Goal: Task Accomplishment & Management: Manage account settings

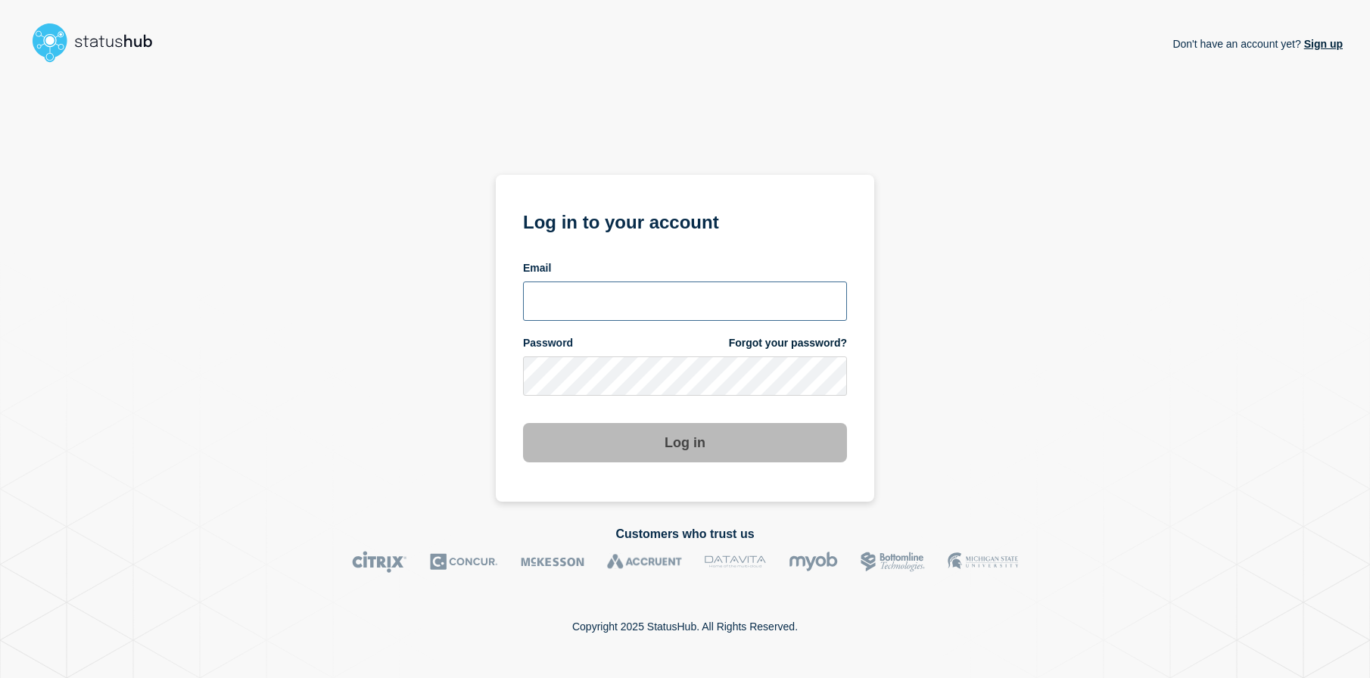
click at [657, 293] on input "email input" at bounding box center [685, 300] width 324 height 39
type input "alexis.balibalos@catonetworks.com"
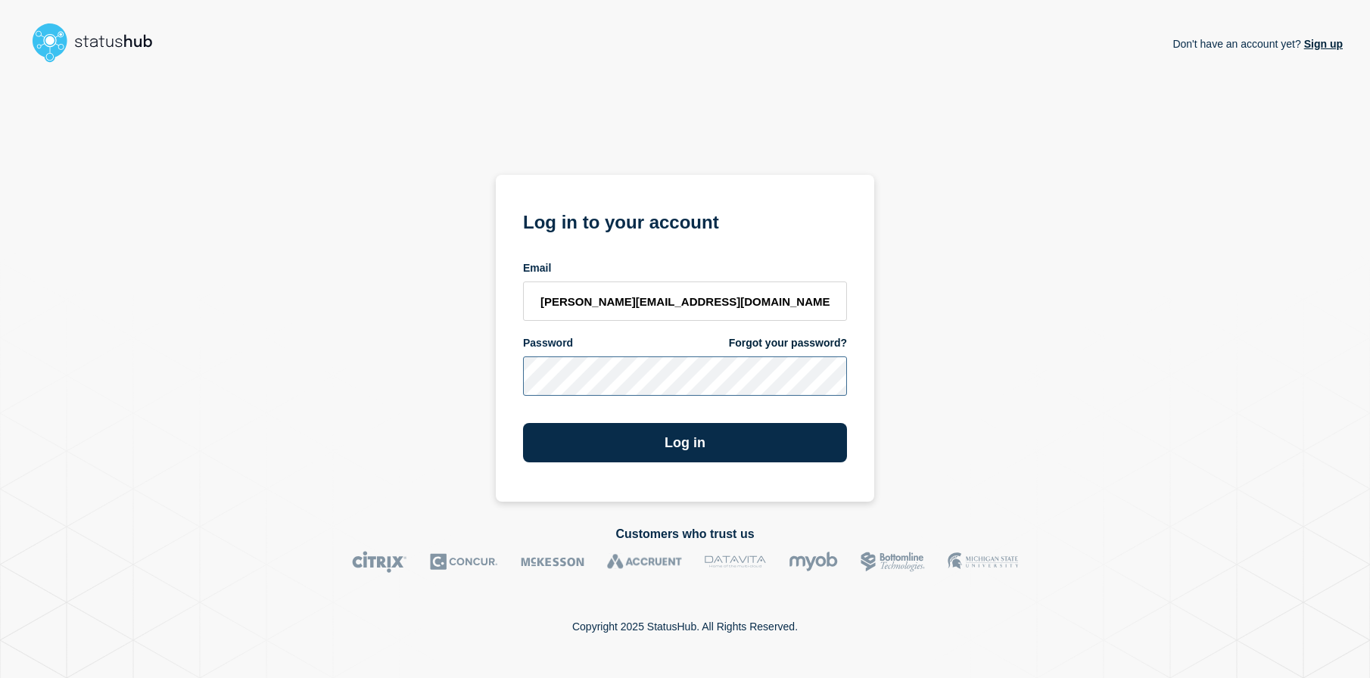
click at [523, 423] on button "Log in" at bounding box center [685, 442] width 324 height 39
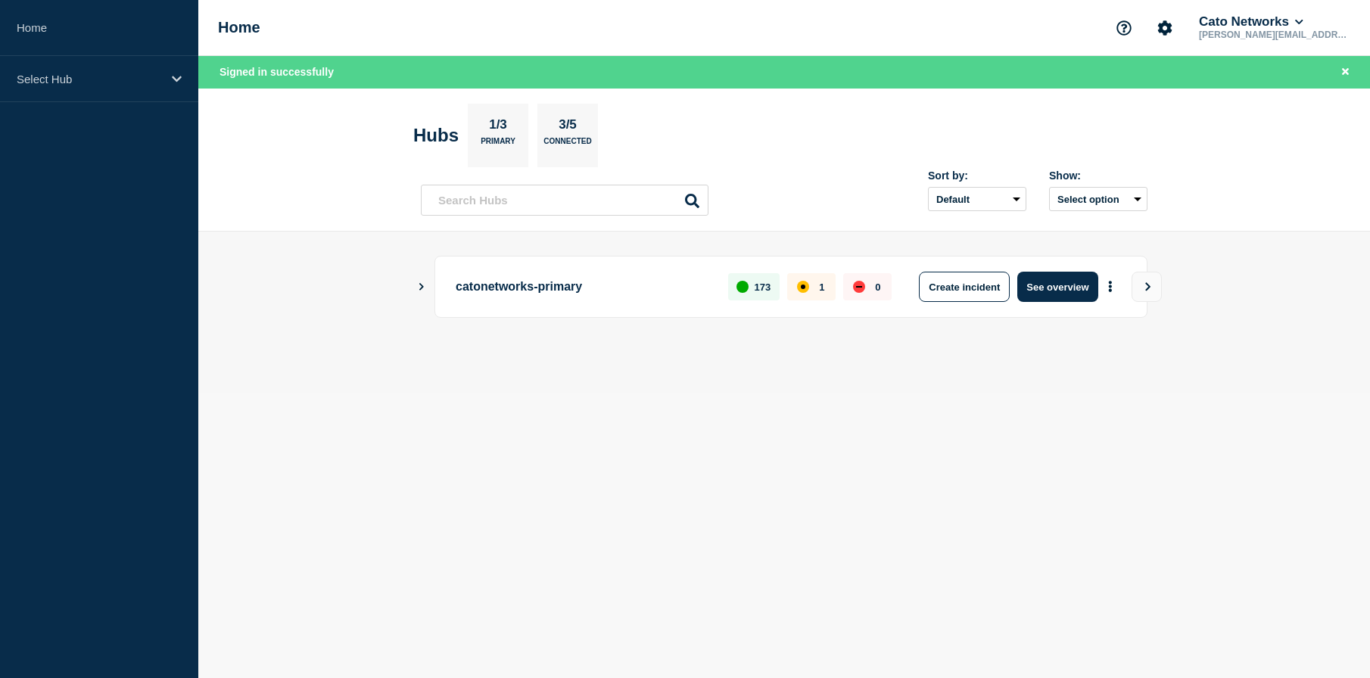
click at [421, 289] on icon "Show Connected Hubs" at bounding box center [421, 286] width 10 height 8
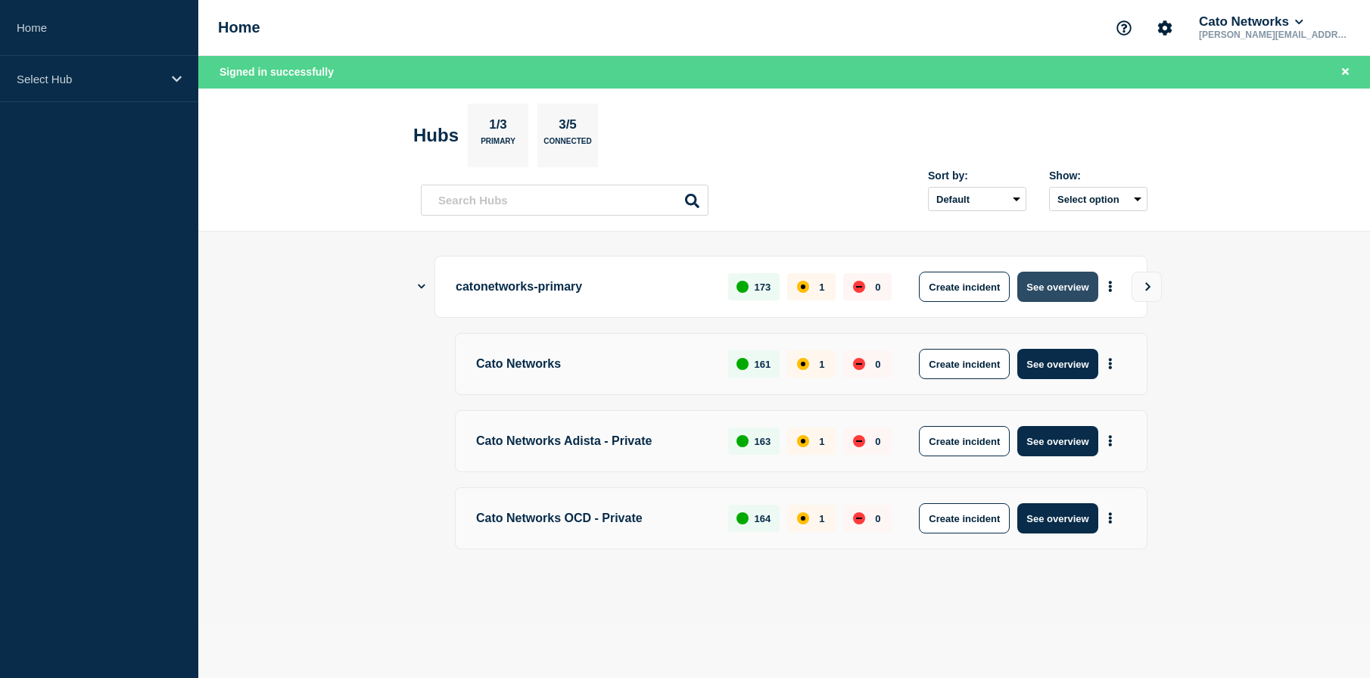
click at [1041, 292] on button "See overview" at bounding box center [1057, 287] width 80 height 30
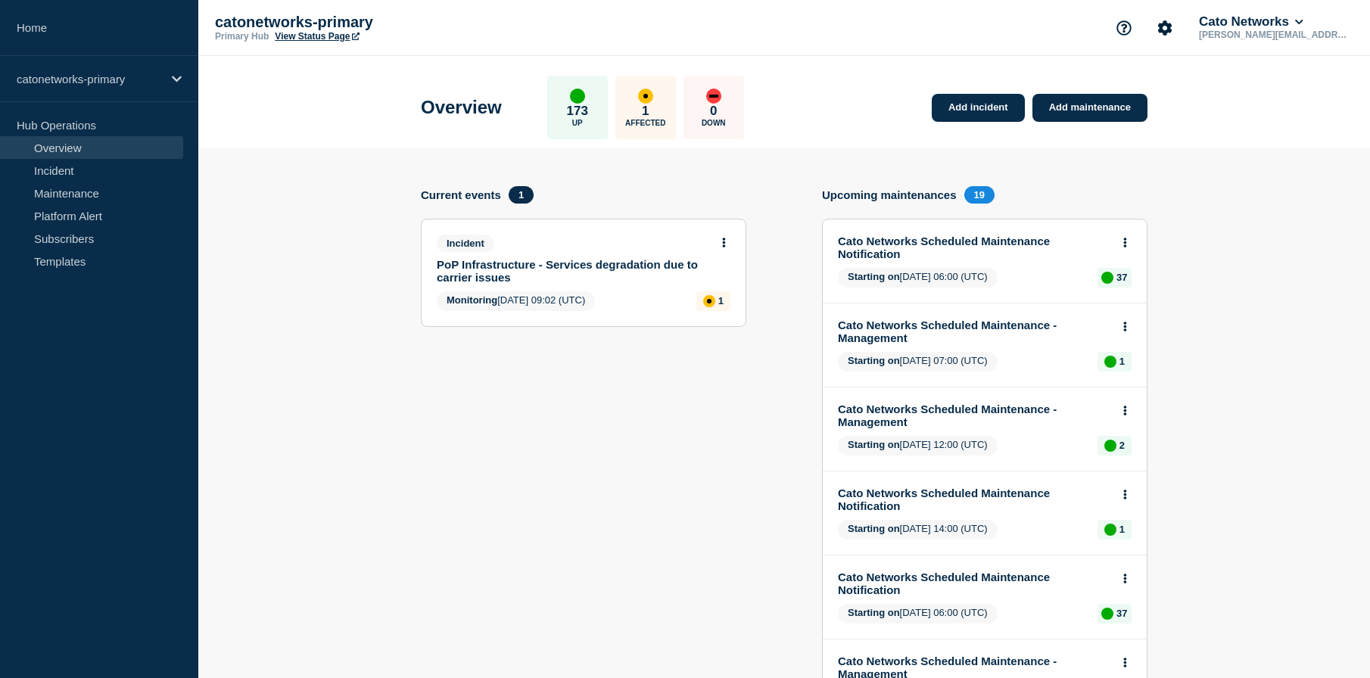
click at [547, 271] on link "PoP Infrastructure - Services degradation due to carrier issues" at bounding box center [573, 271] width 273 height 26
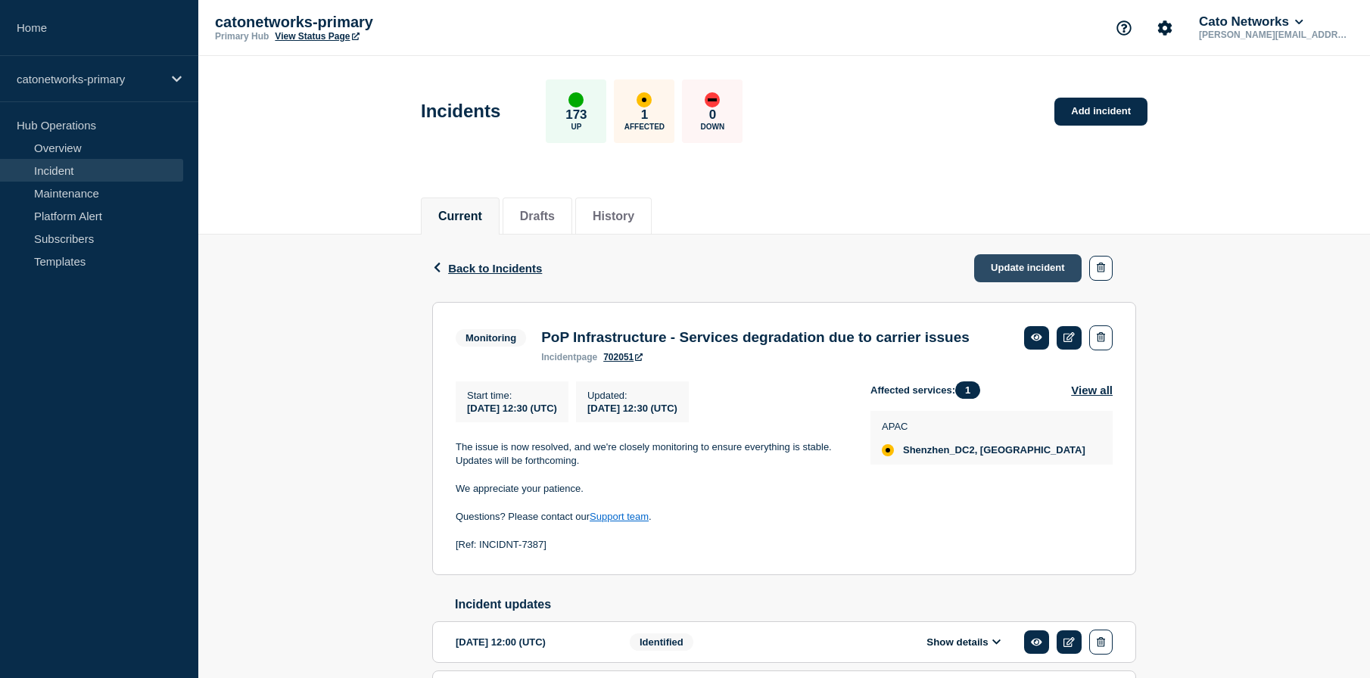
click at [1005, 269] on link "Update incident" at bounding box center [1027, 268] width 107 height 28
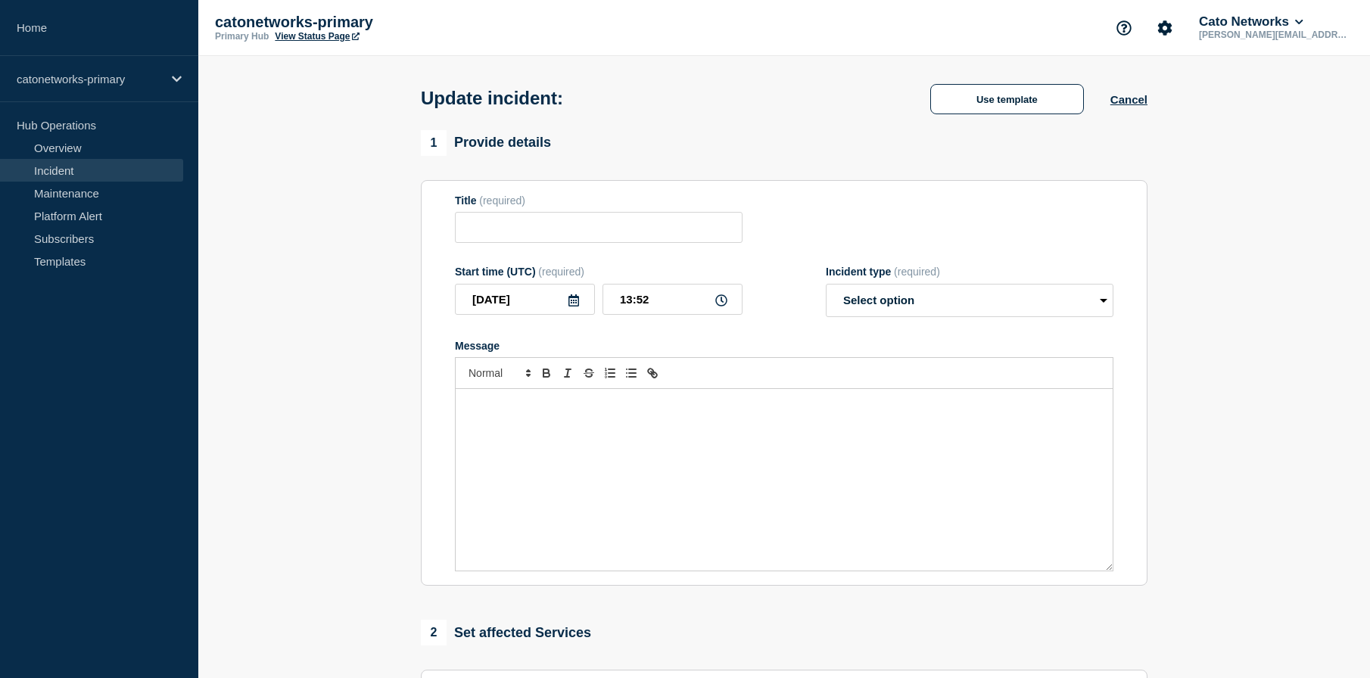
type input "PoP Infrastructure - Services degradation due to carrier issues"
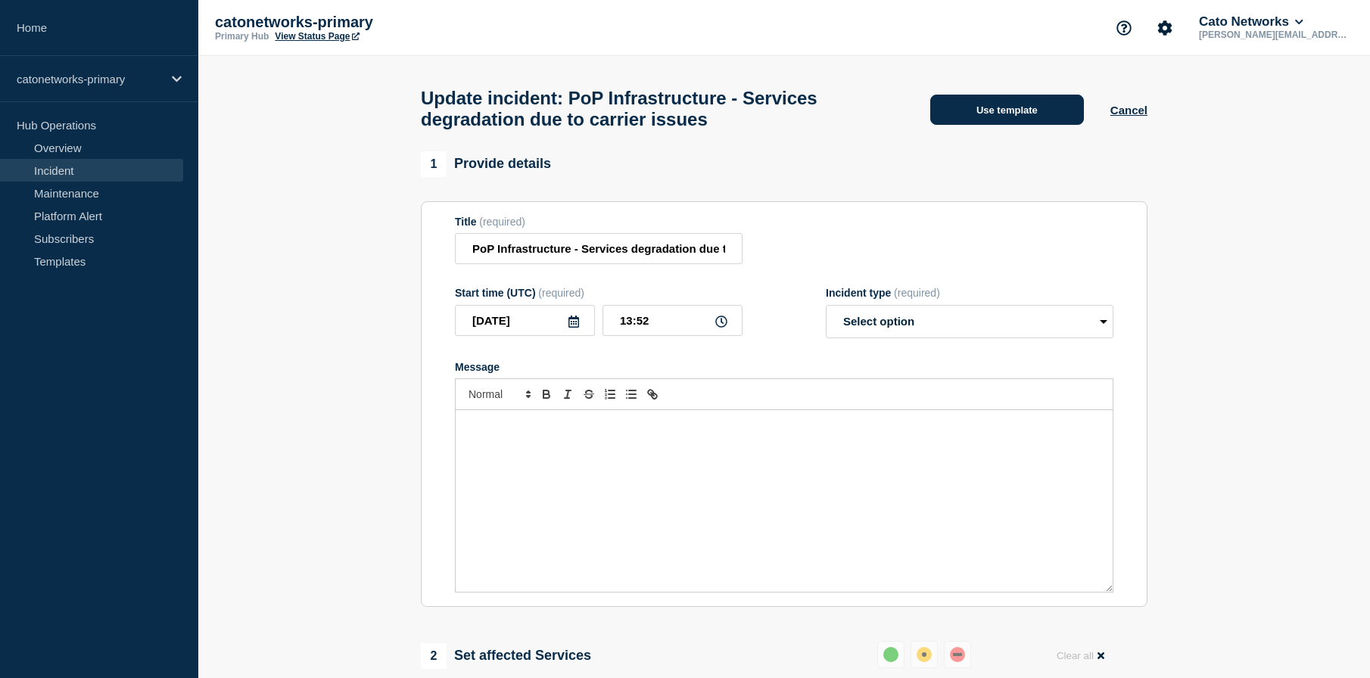
click at [1015, 123] on button "Use template" at bounding box center [1007, 110] width 154 height 30
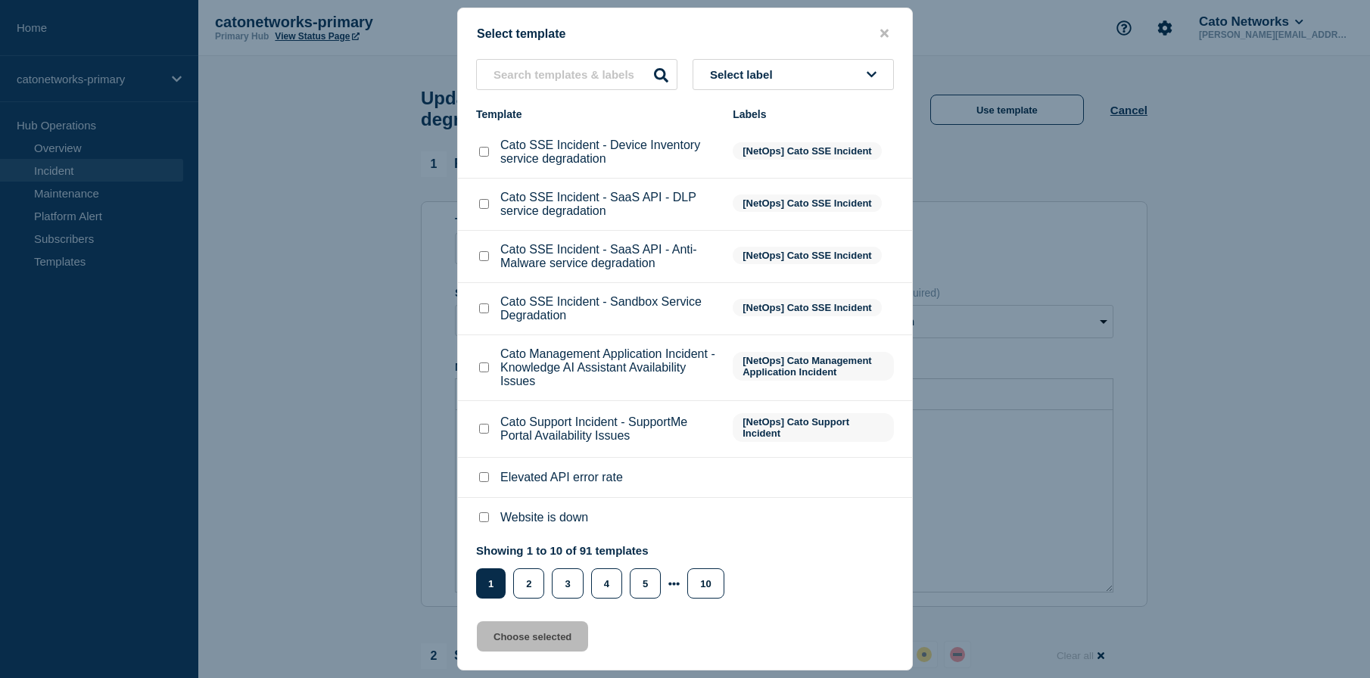
click at [611, 335] on li "Cato SSE Incident - Sandbox Service Degradation [NetOps] Cato SSE Incident" at bounding box center [685, 368] width 454 height 66
click at [600, 86] on input "text" at bounding box center [576, 74] width 201 height 31
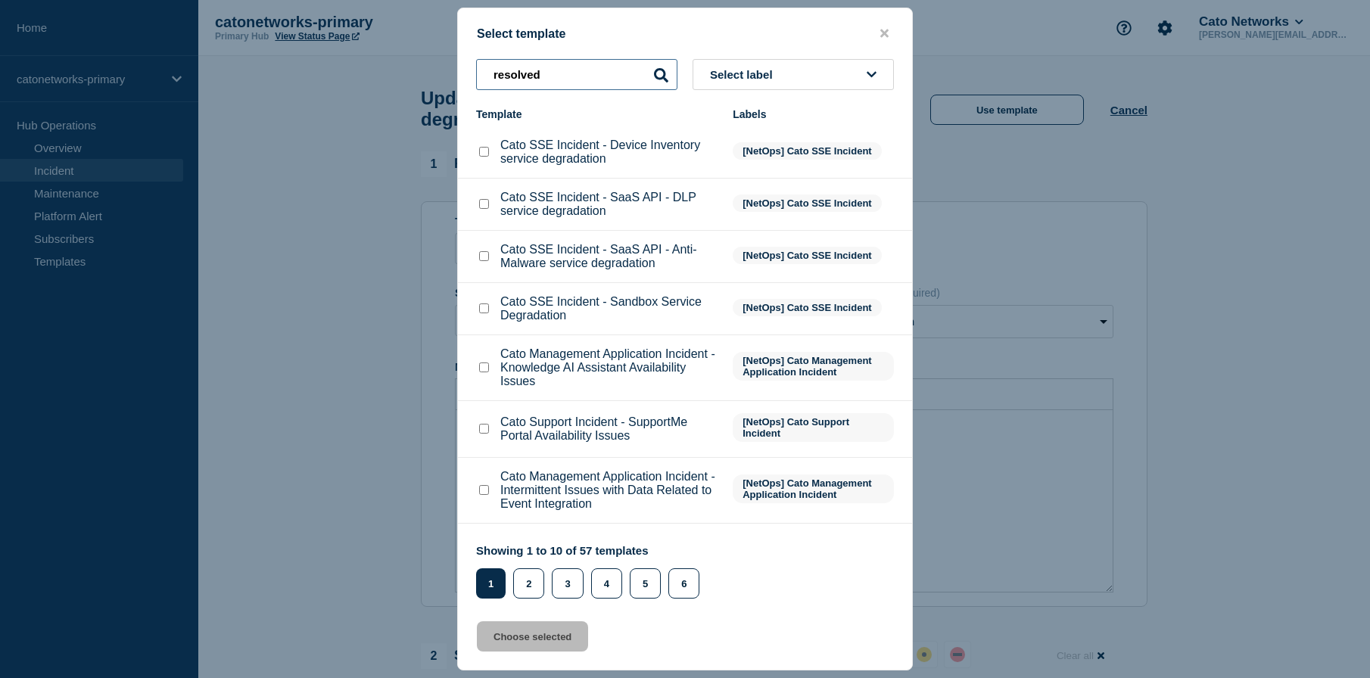
type input "resolved"
click at [1060, 322] on div at bounding box center [685, 339] width 1370 height 678
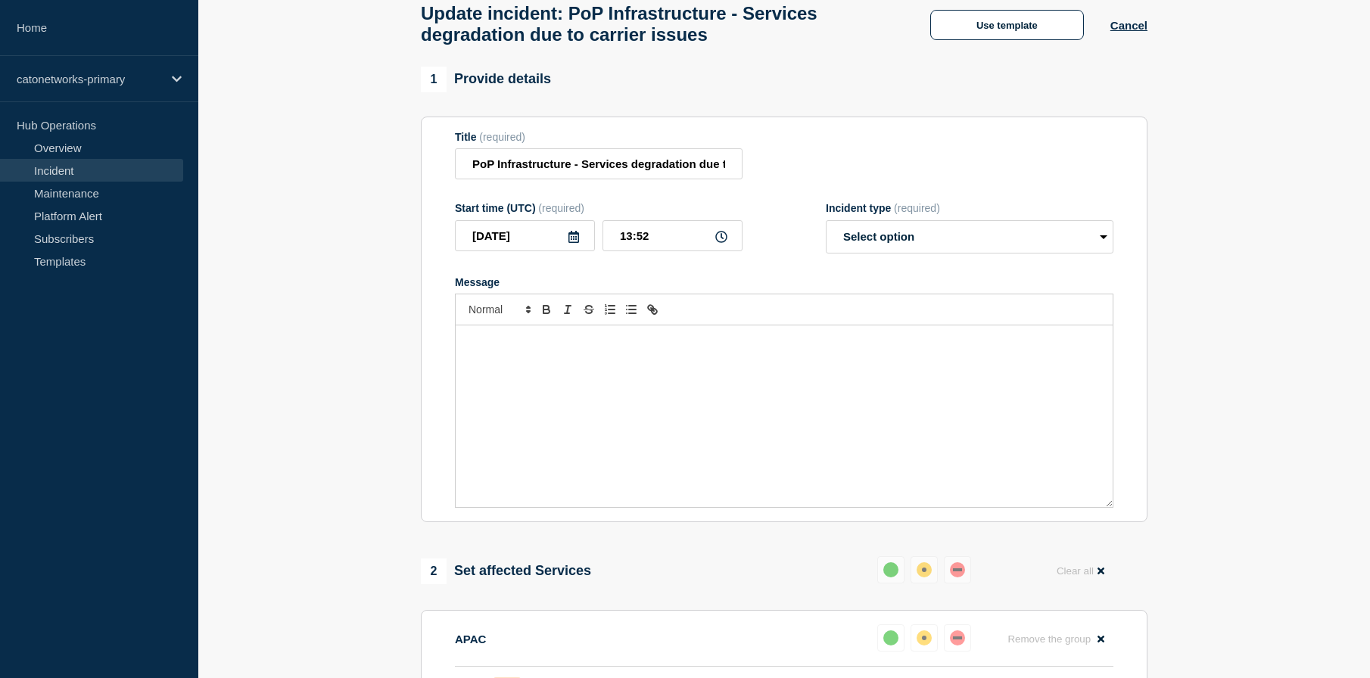
scroll to position [4, 0]
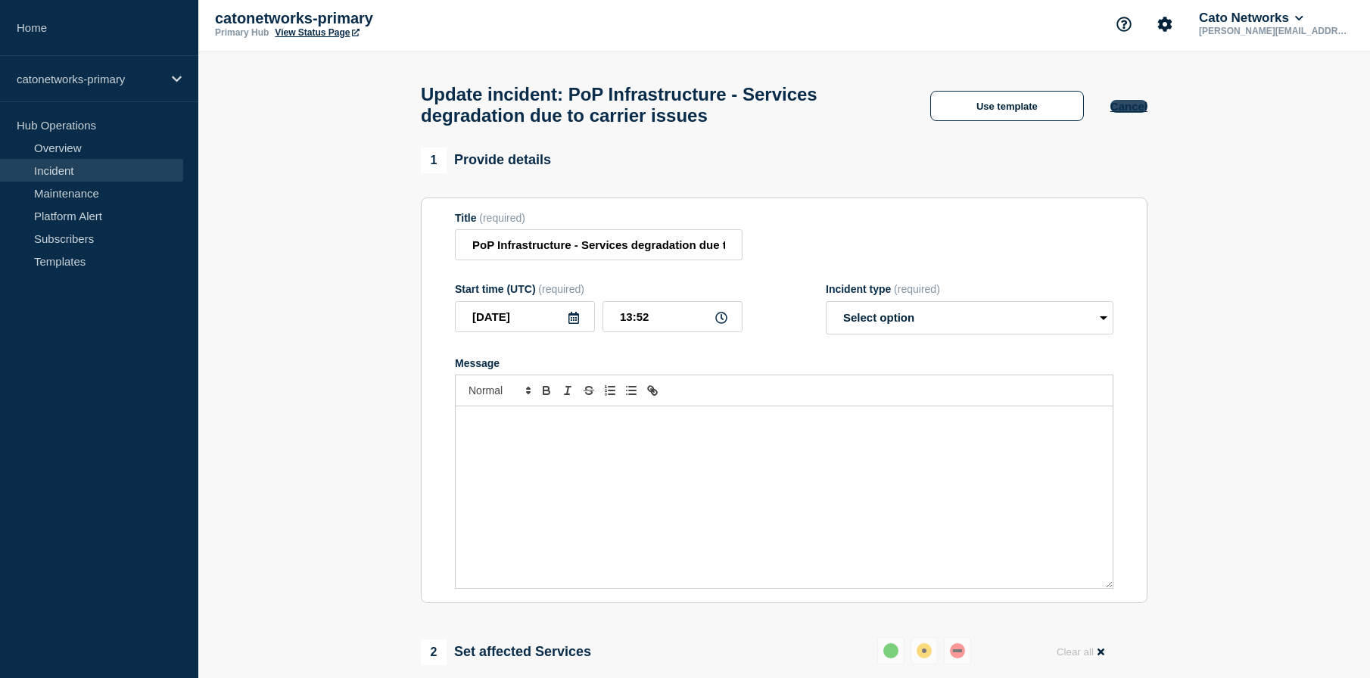
click at [1122, 111] on button "Cancel" at bounding box center [1128, 106] width 37 height 13
click at [1129, 110] on button "Cancel" at bounding box center [1128, 106] width 37 height 13
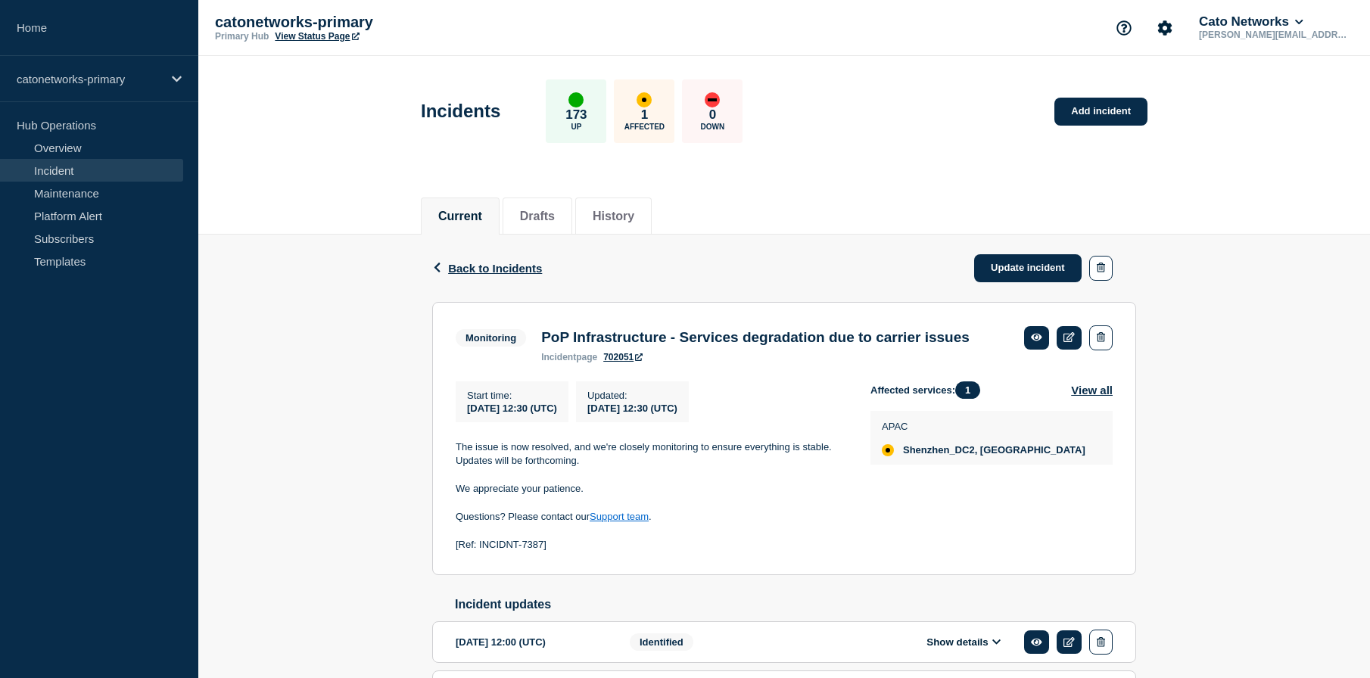
click at [1186, 278] on div "Back Back to Incidents Update incident Monitoring PoP Infrastructure - Services…" at bounding box center [783, 498] width 1171 height 526
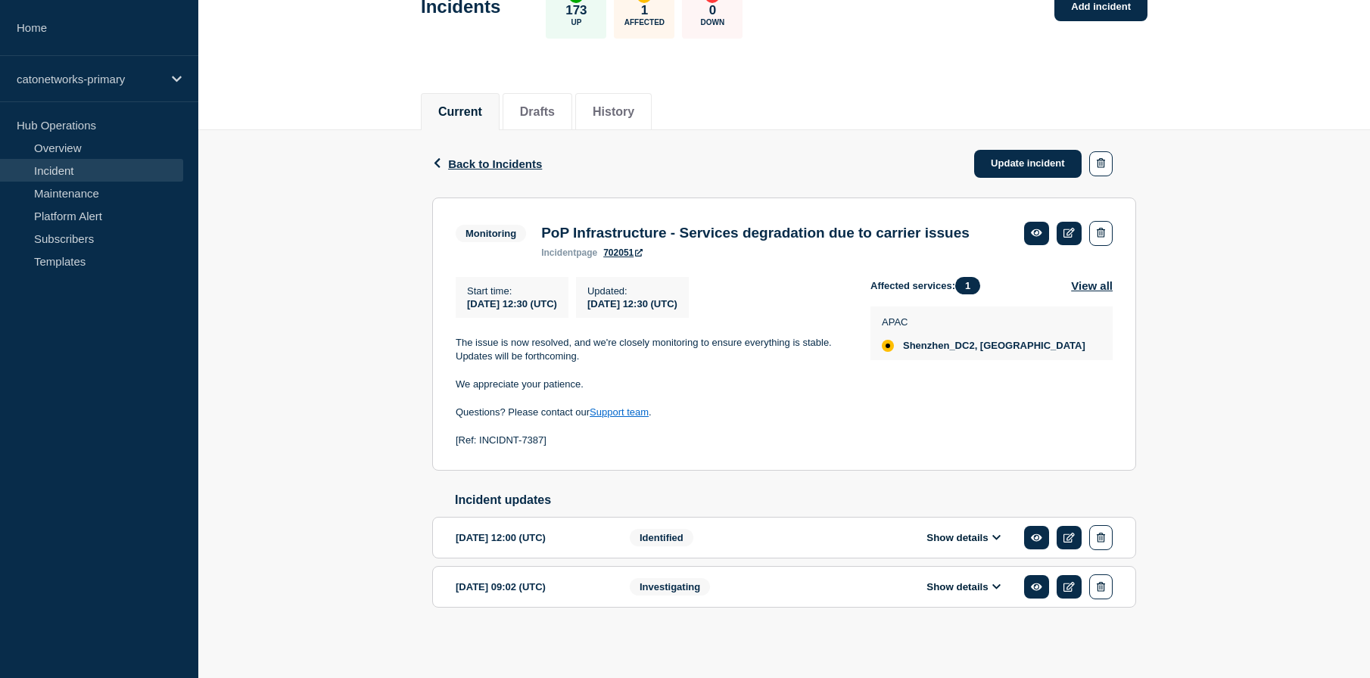
click at [551, 539] on div "[DATE] 12:00 (UTC)" at bounding box center [531, 537] width 151 height 25
click at [1037, 534] on icon at bounding box center [1036, 538] width 11 height 8
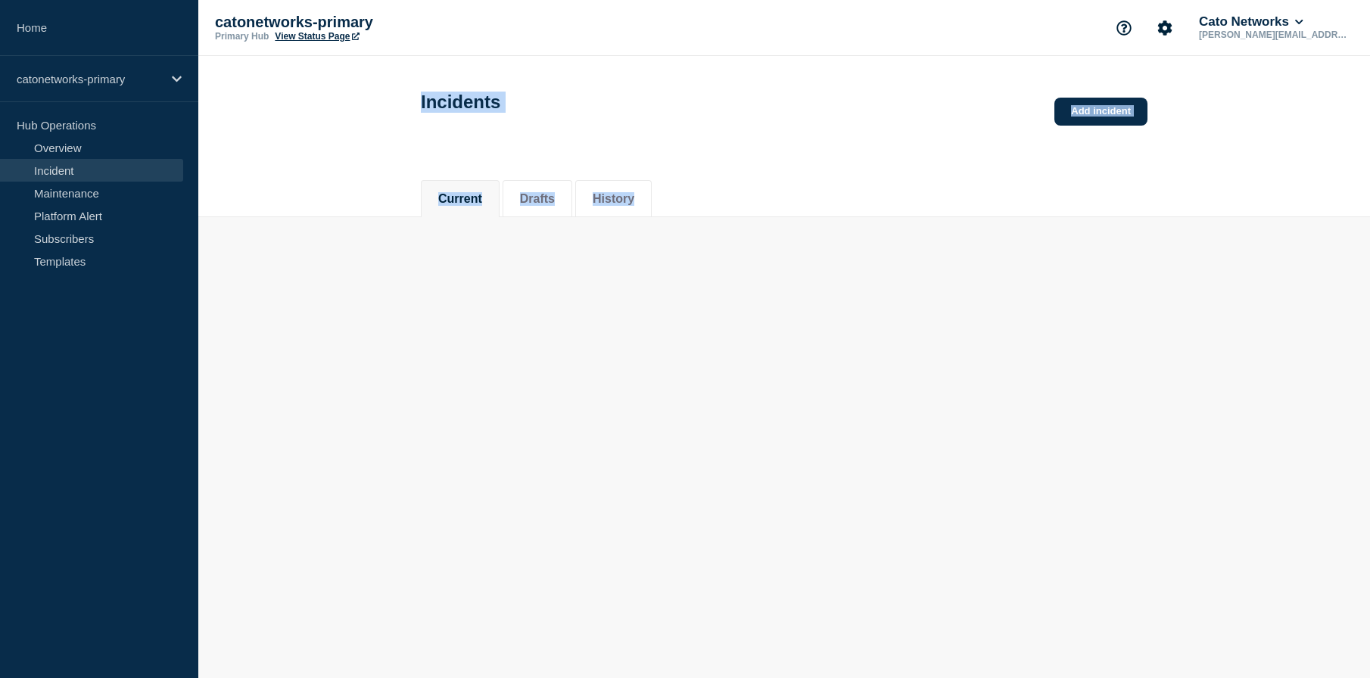
drag, startPoint x: 551, startPoint y: 434, endPoint x: 449, endPoint y: 433, distance: 102.2
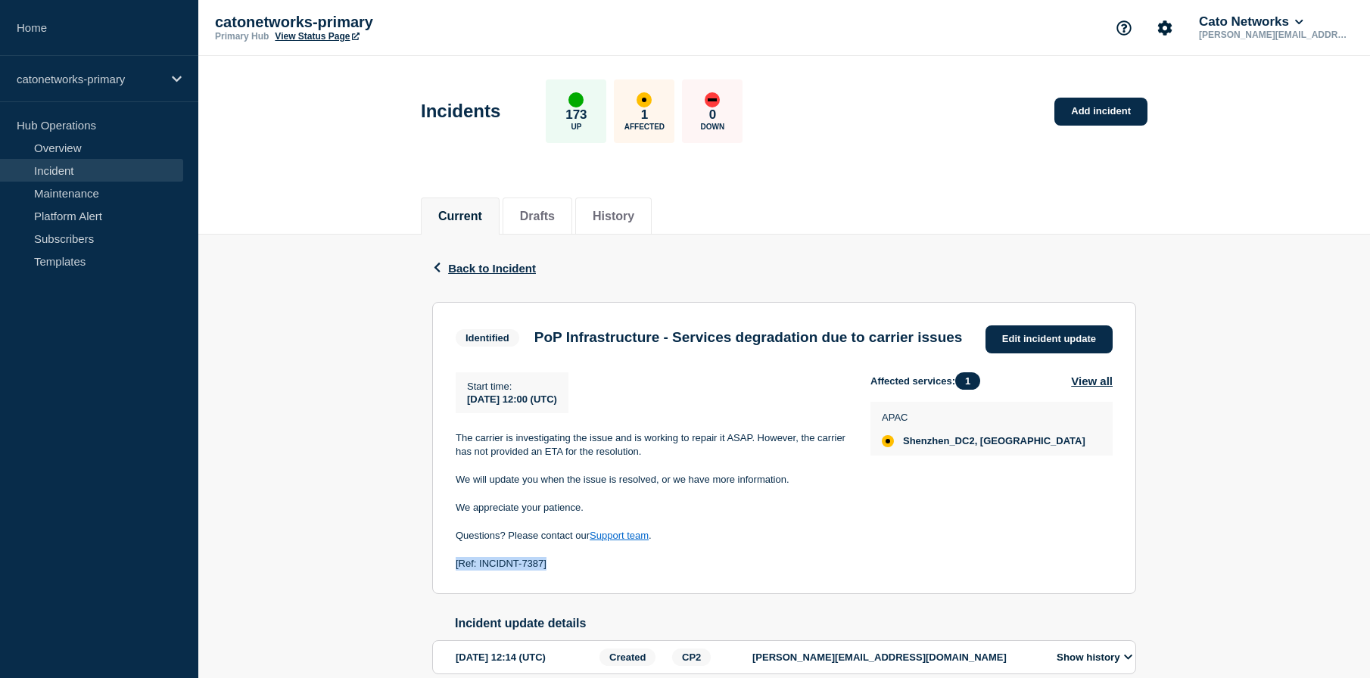
drag, startPoint x: 558, startPoint y: 574, endPoint x: 447, endPoint y: 572, distance: 111.3
click at [447, 572] on section "Identified PoP Infrastructure - Services degradation due to carrier issues Edit…" at bounding box center [784, 448] width 704 height 293
copy p "[Ref: INCIDNT-7387]"
click at [453, 269] on span "Back to Incident" at bounding box center [492, 268] width 88 height 13
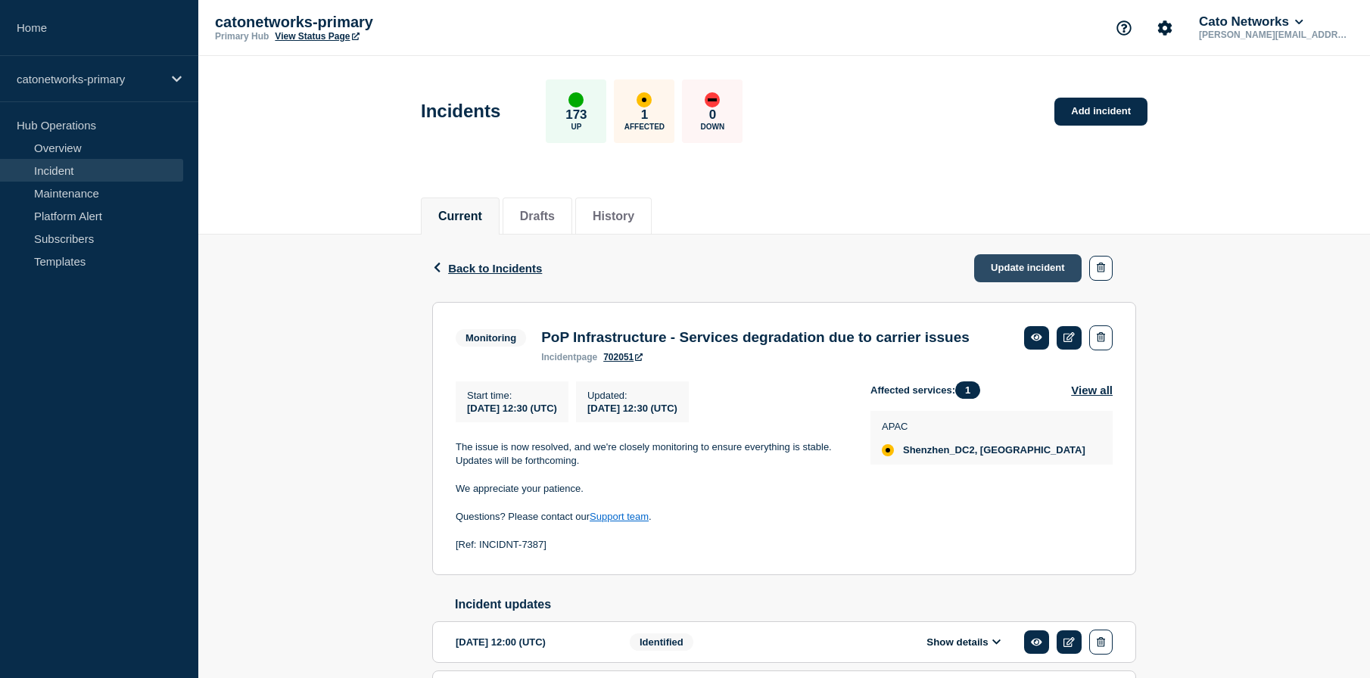
click at [1053, 275] on link "Update incident" at bounding box center [1027, 268] width 107 height 28
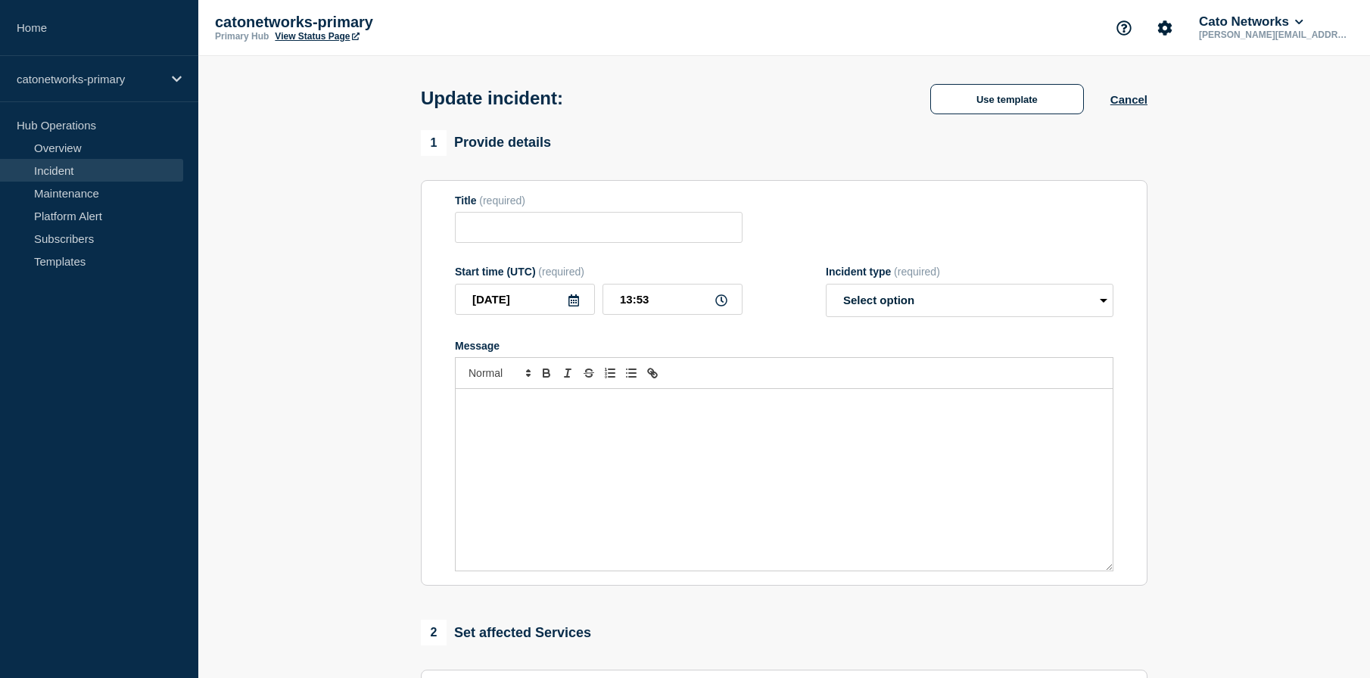
type input "PoP Infrastructure - Services degradation due to carrier issues"
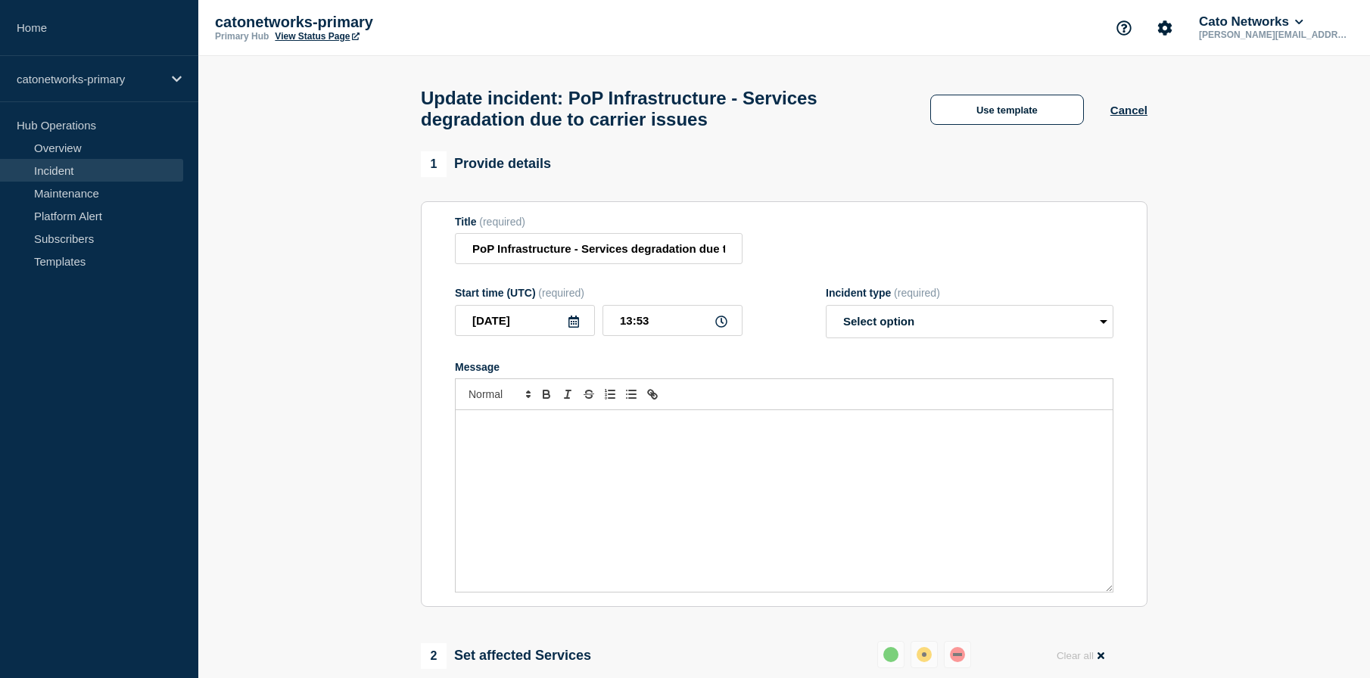
click at [975, 129] on div "Update incident: PoP Infrastructure - Services degradation due to carrier issue…" at bounding box center [784, 103] width 760 height 95
click at [978, 123] on button "Use template" at bounding box center [1007, 110] width 154 height 30
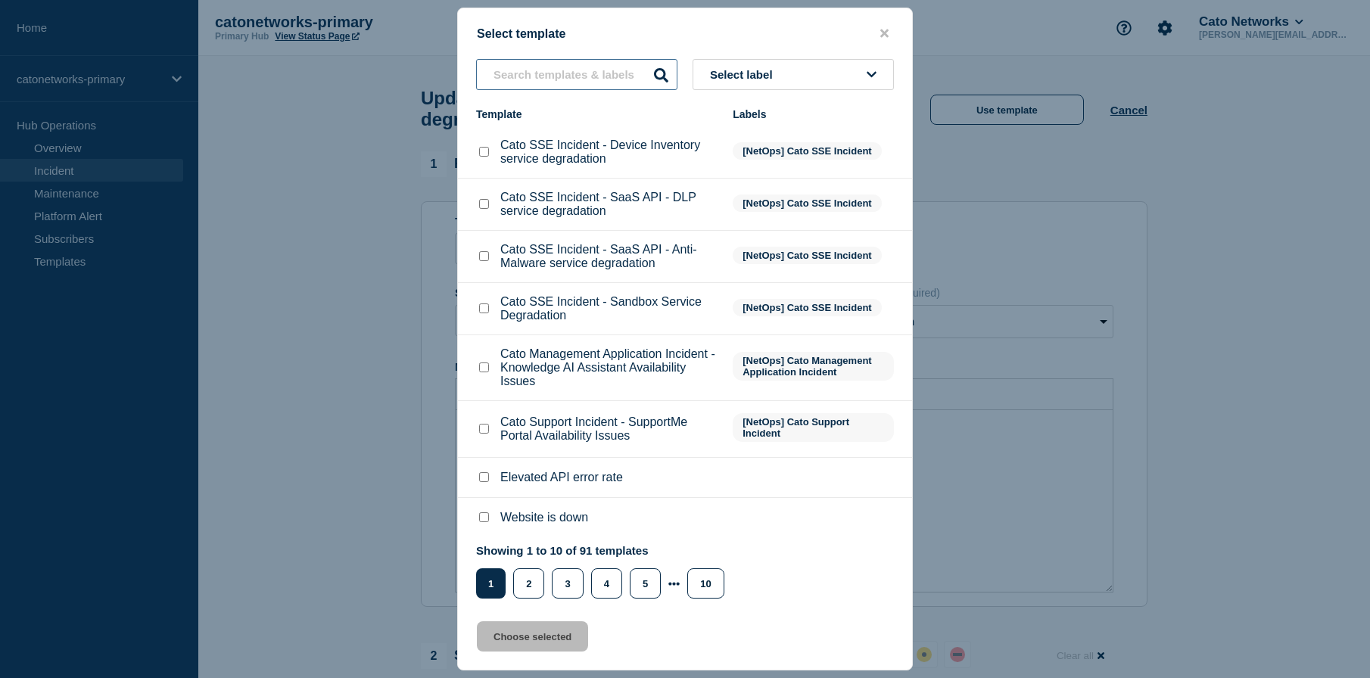
click at [580, 77] on input "text" at bounding box center [576, 74] width 201 height 31
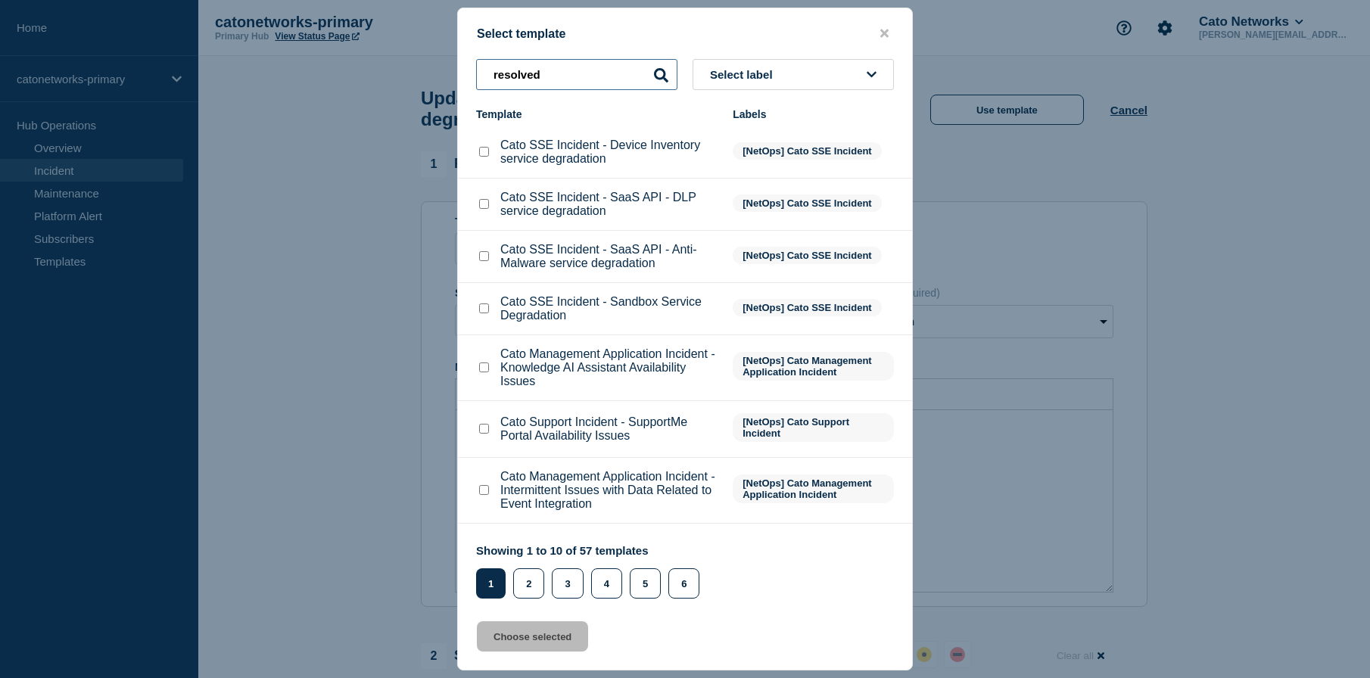
type input "resolved"
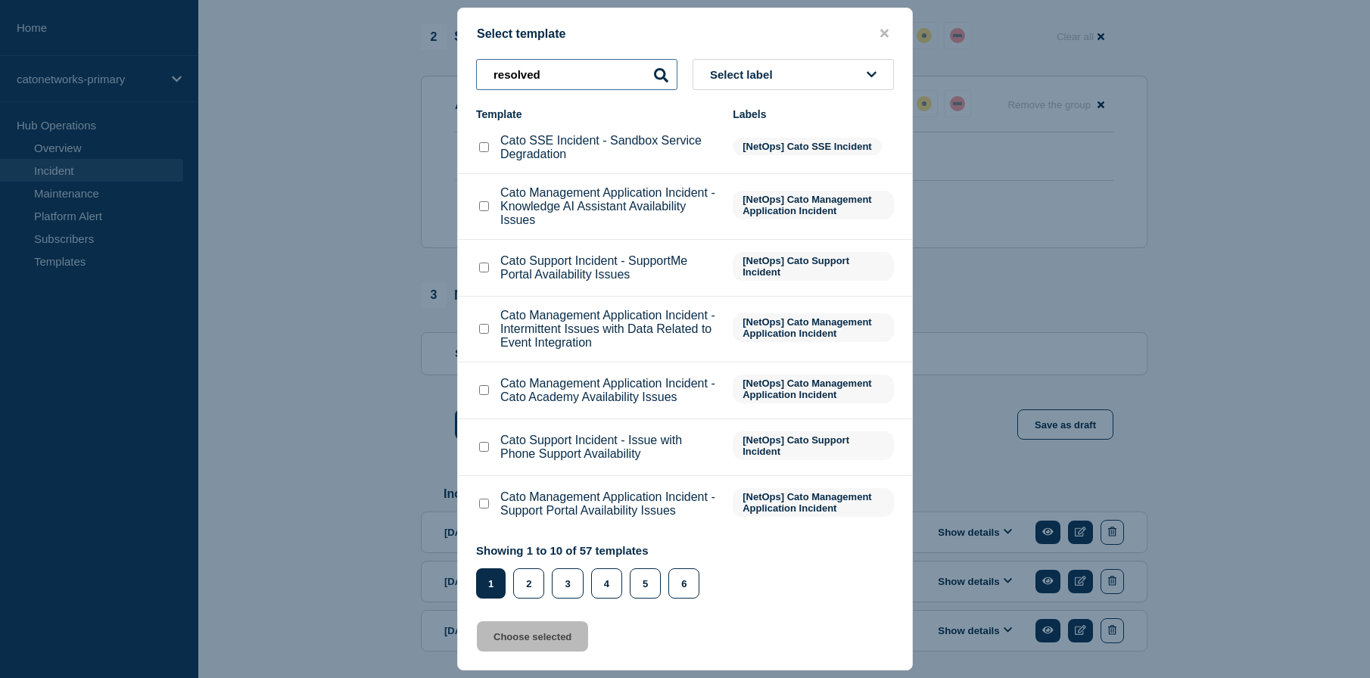
scroll to position [698, 0]
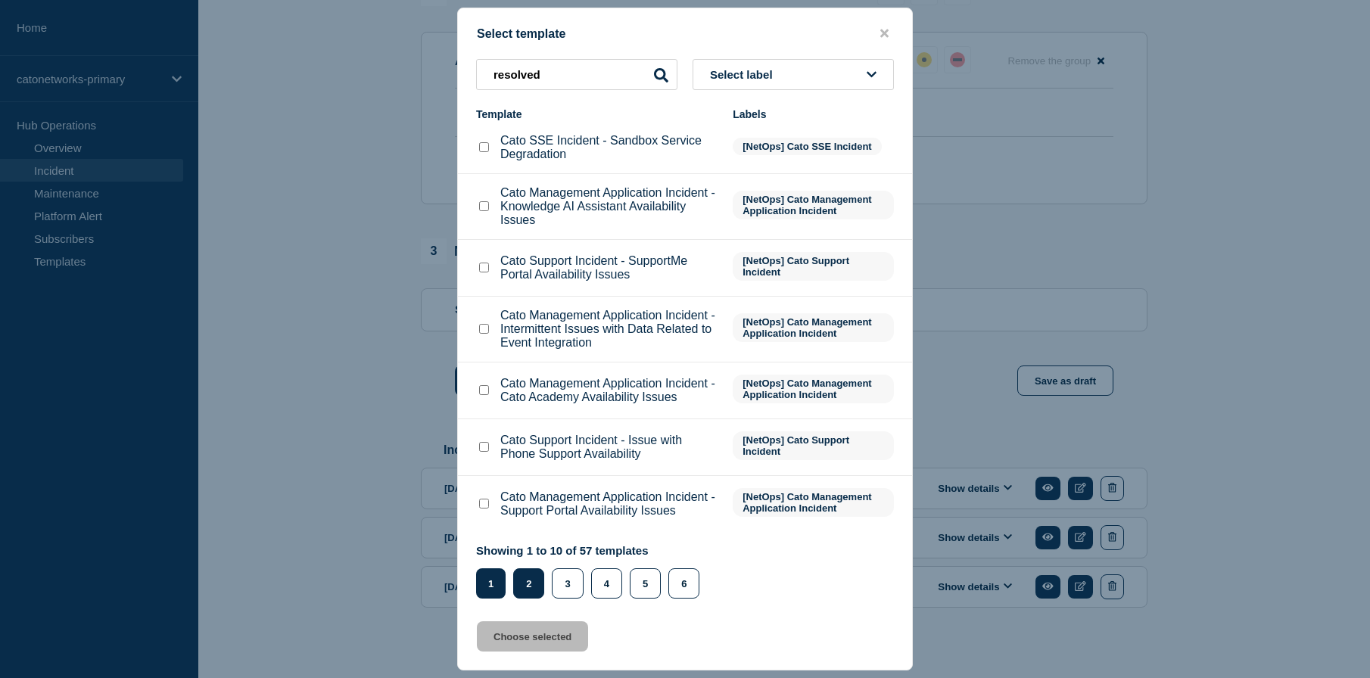
click at [523, 580] on button "2" at bounding box center [528, 583] width 31 height 30
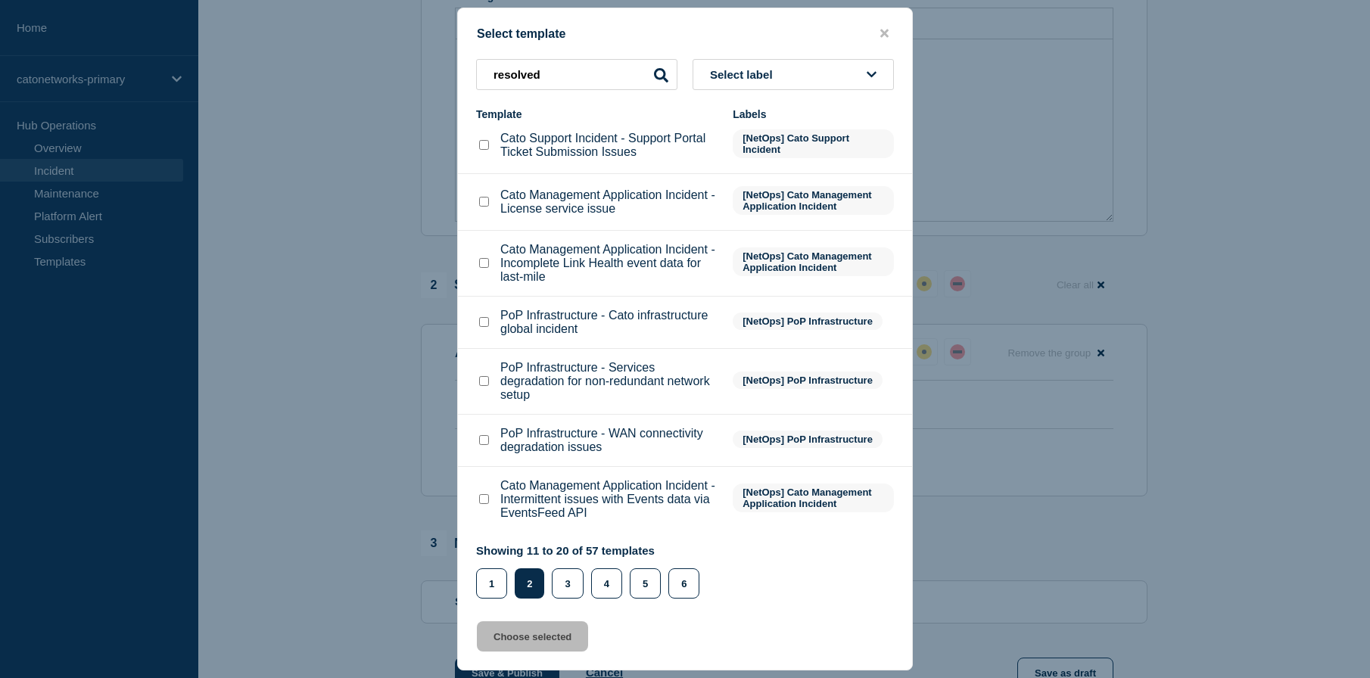
scroll to position [382, 0]
click at [580, 591] on button "3" at bounding box center [567, 583] width 31 height 30
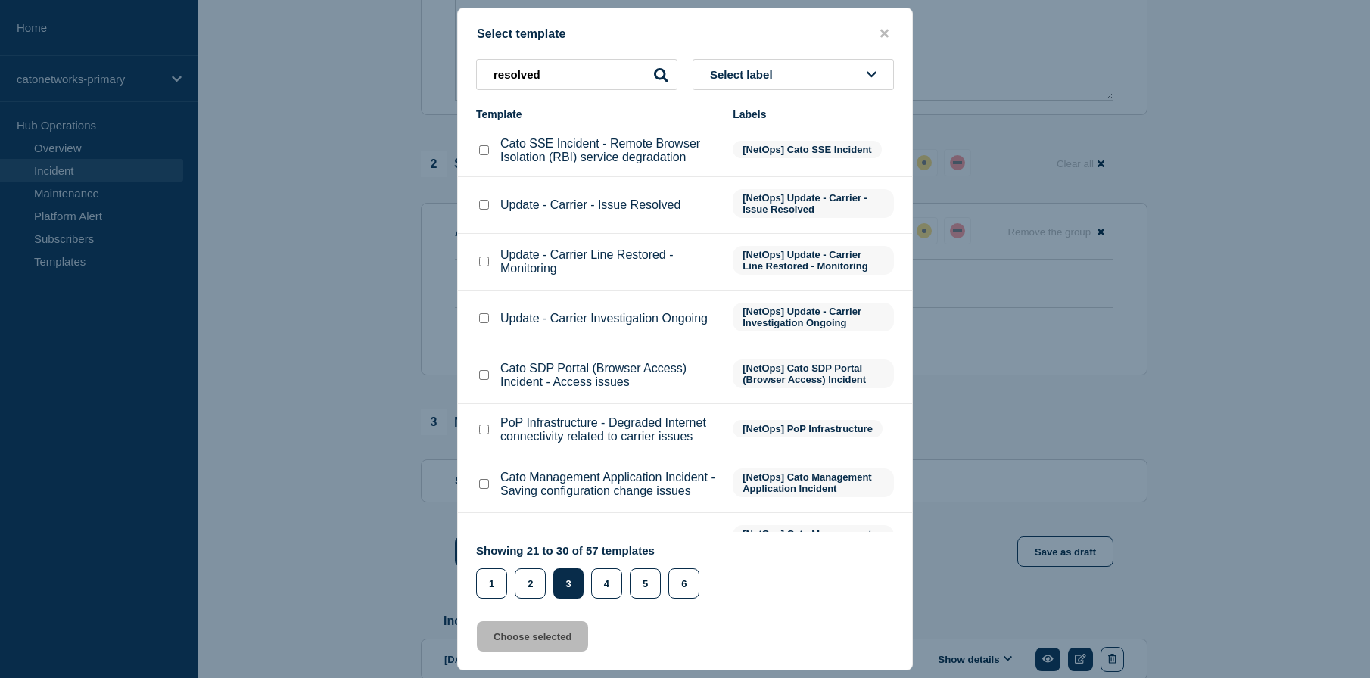
scroll to position [0, 0]
click at [484, 211] on input "Update - Carrier - Issue Resolved checkbox" at bounding box center [484, 206] width 10 height 10
click at [486, 211] on input "Update - Carrier - Issue Resolved checkbox" at bounding box center [484, 206] width 10 height 10
drag, startPoint x: 487, startPoint y: 216, endPoint x: 589, endPoint y: 300, distance: 132.4
click at [487, 211] on input "Update - Carrier - Issue Resolved checkbox" at bounding box center [484, 206] width 10 height 10
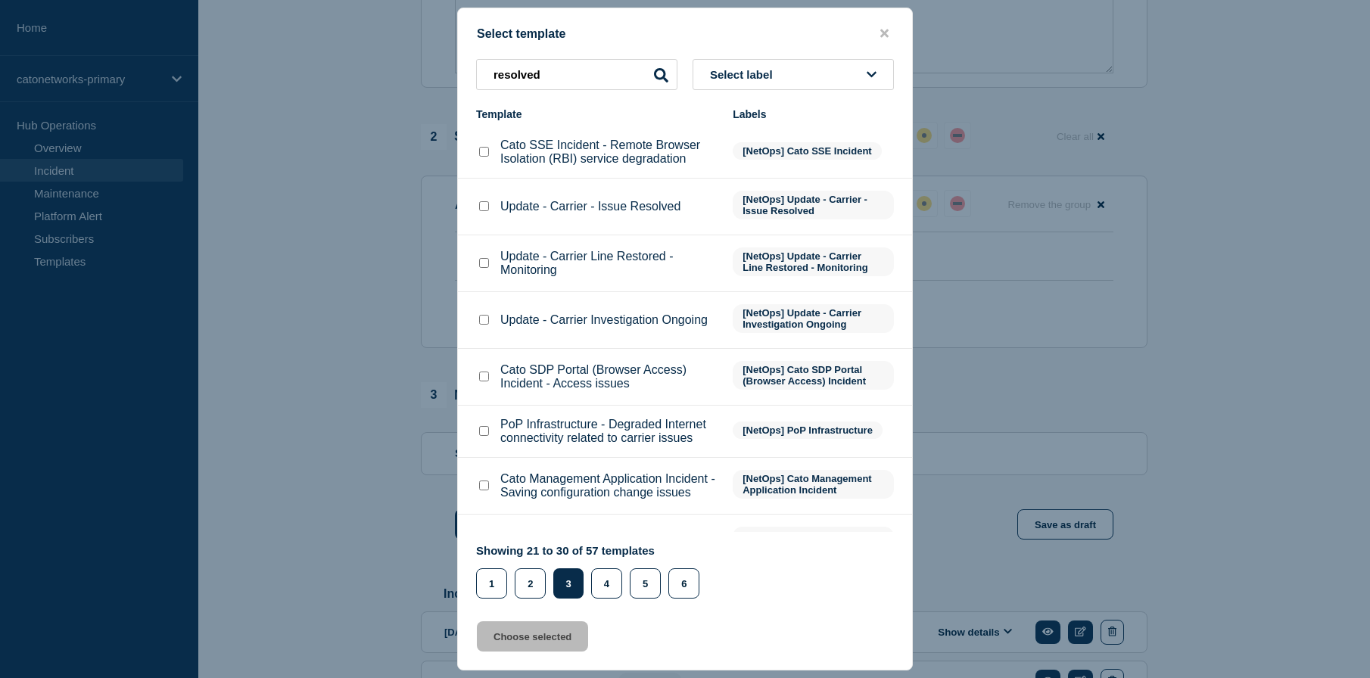
checkbox input "true"
click at [561, 633] on button "Choose selected" at bounding box center [532, 636] width 111 height 30
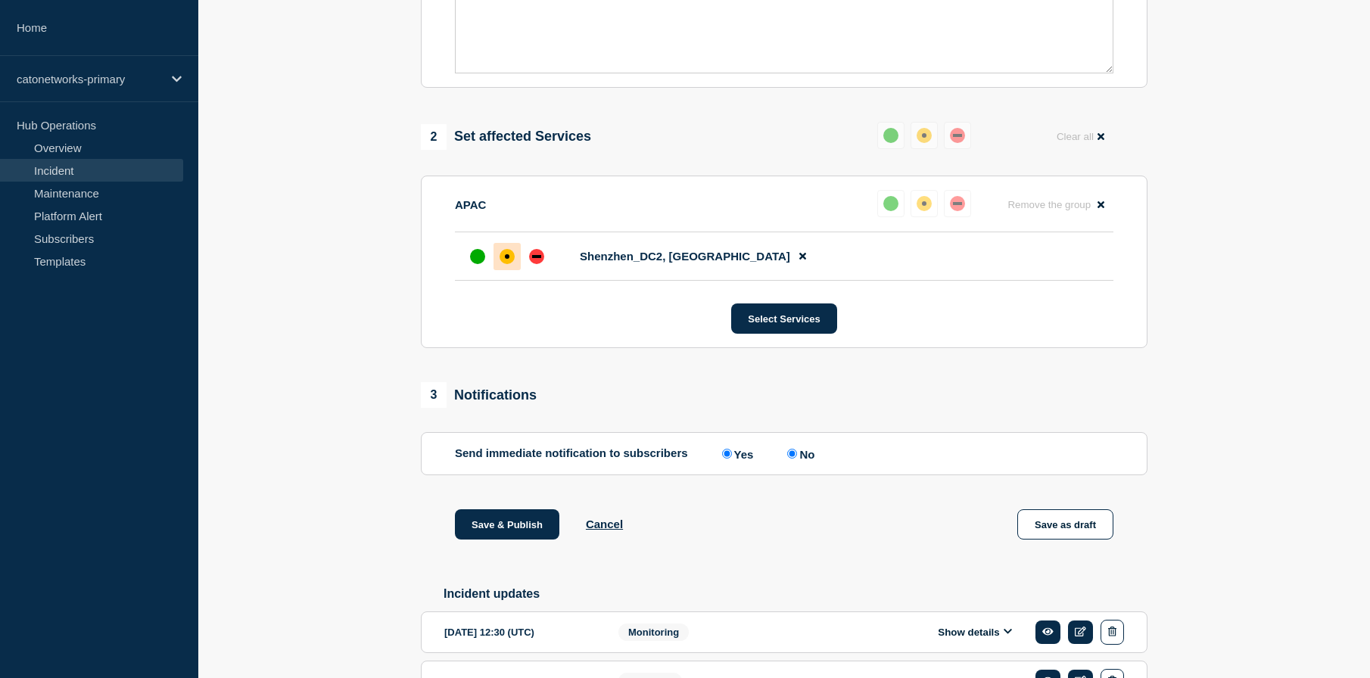
select select "resolved"
radio input "false"
radio input "true"
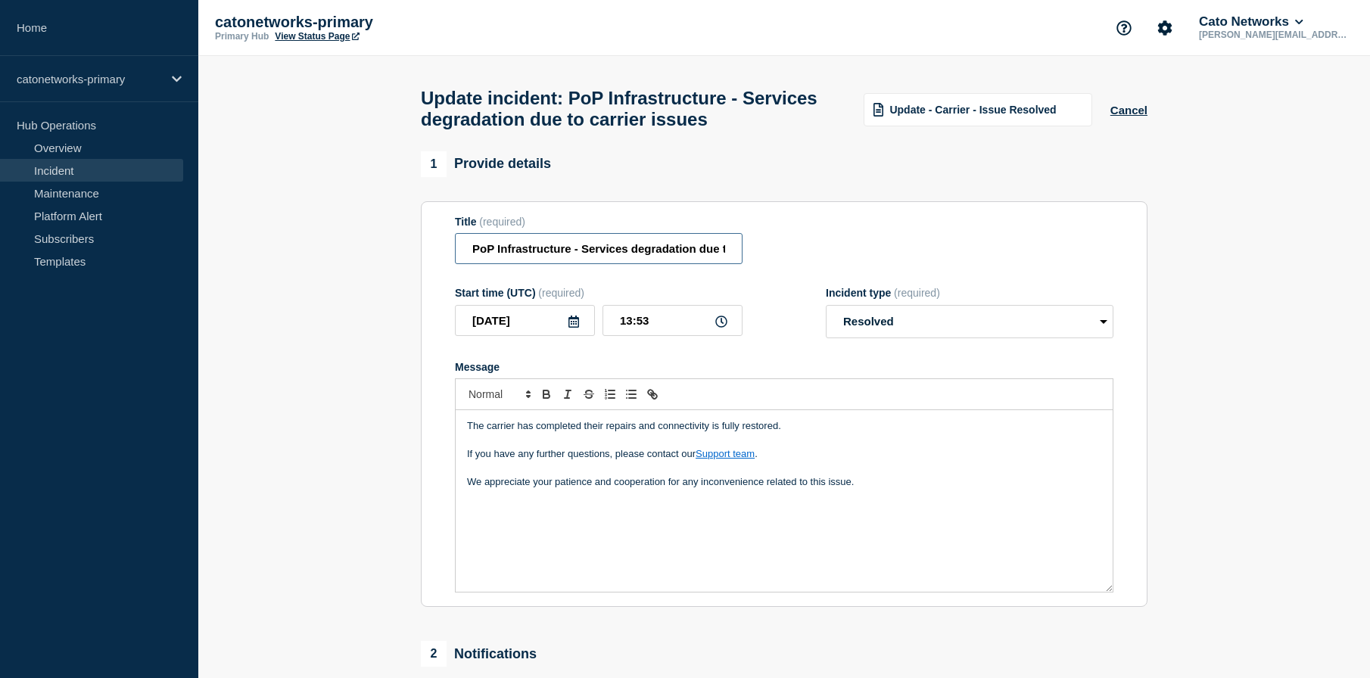
scroll to position [0, 76]
drag, startPoint x: 663, startPoint y: 266, endPoint x: 838, endPoint y: 269, distance: 174.8
click at [838, 265] on div "Title (required) PoP Infrastructure - Services degradation due to carrier issues" at bounding box center [784, 240] width 658 height 49
click at [863, 489] on p "We appreciate your patience and cooperation for any inconvenience related to th…" at bounding box center [784, 482] width 634 height 14
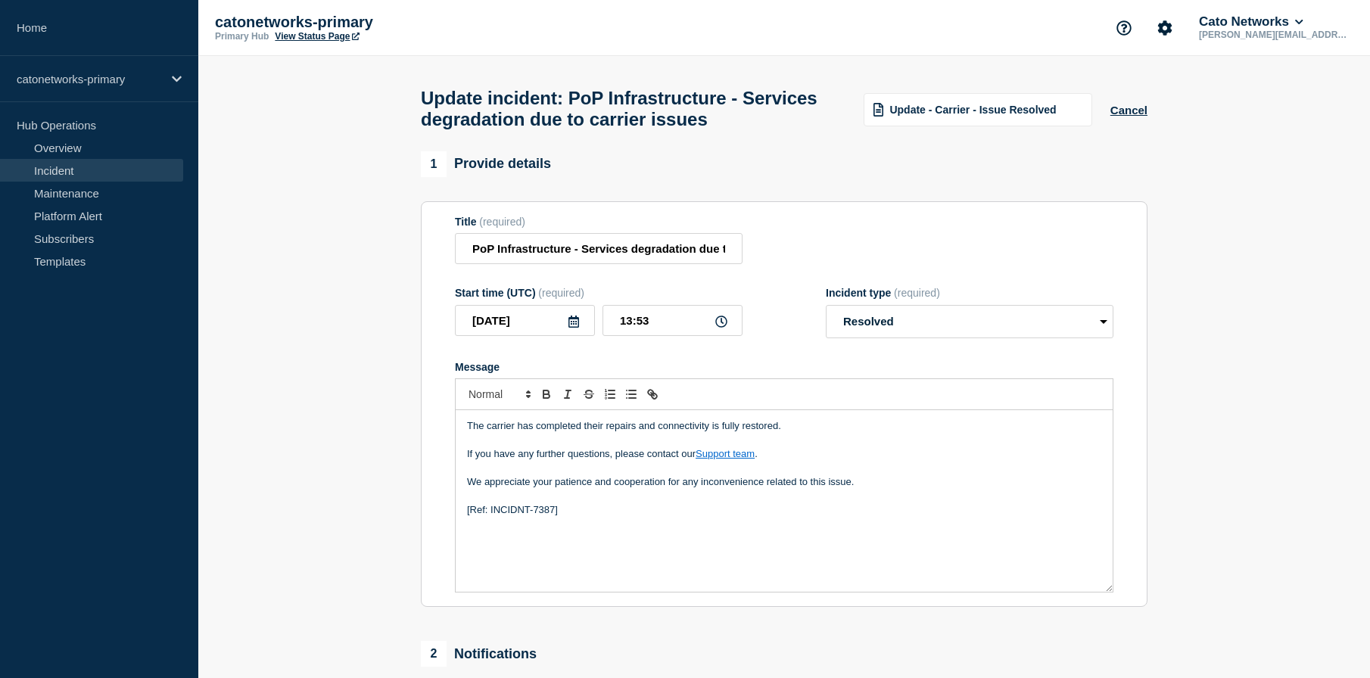
click at [1211, 437] on section "1 Provide details Title (required) PoP Infrastructure - Services degradation du…" at bounding box center [783, 604] width 1171 height 907
click at [677, 336] on input "13:53" at bounding box center [672, 320] width 140 height 31
type input "13:00"
click at [1185, 417] on section "1 Provide details Title (required) PoP Infrastructure - Services degradation du…" at bounding box center [783, 604] width 1171 height 907
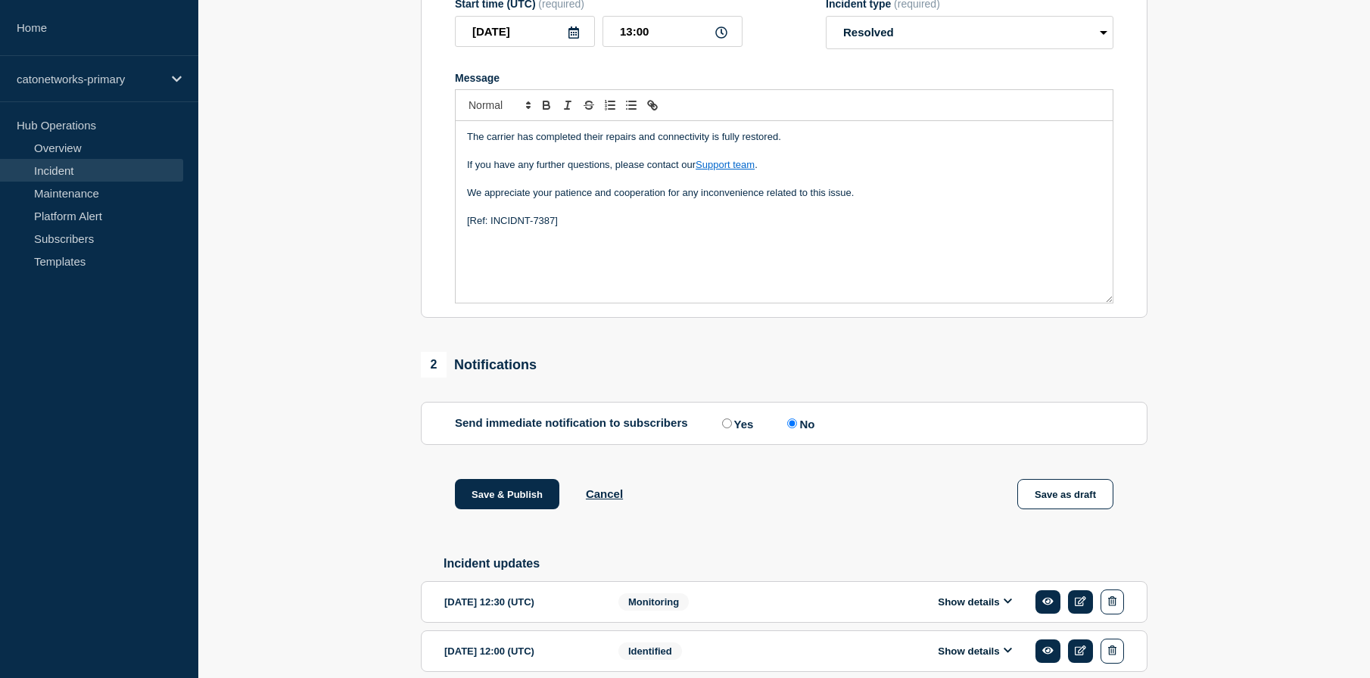
scroll to position [291, 0]
drag, startPoint x: 720, startPoint y: 437, endPoint x: 760, endPoint y: 434, distance: 40.2
click at [722, 427] on input "Yes" at bounding box center [727, 422] width 10 height 10
radio input "true"
radio input "false"
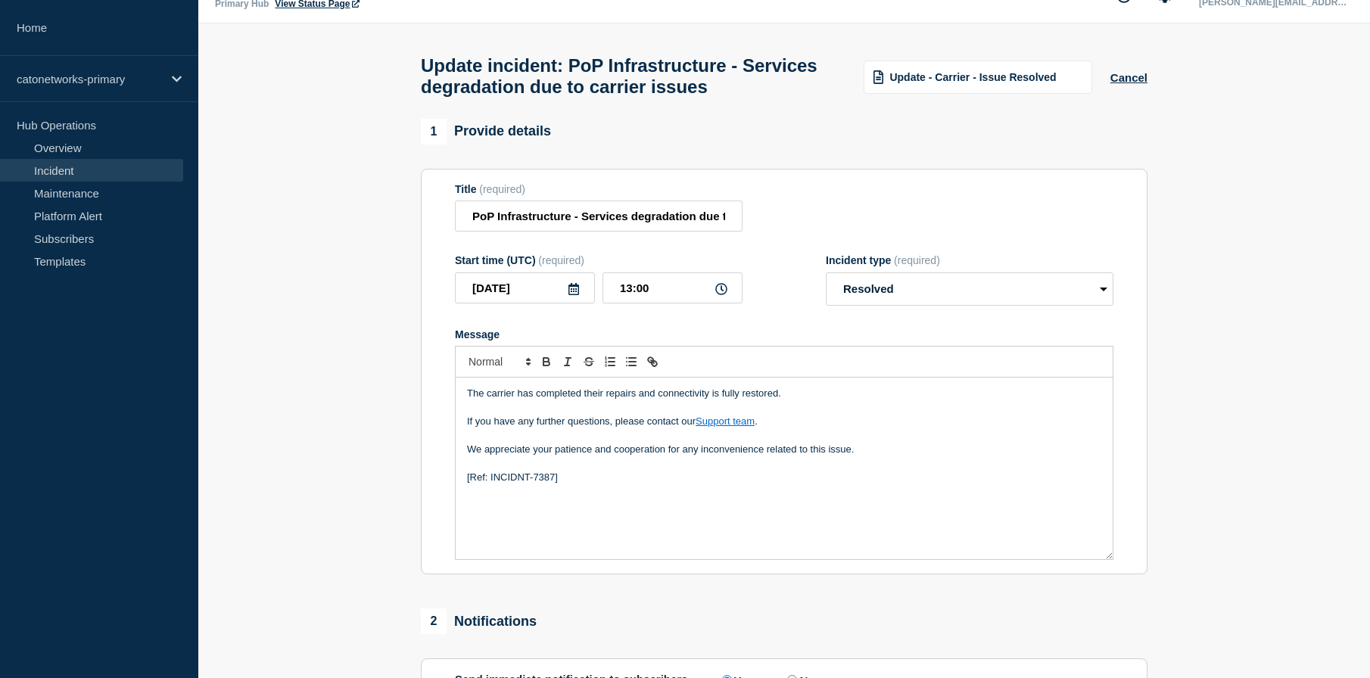
scroll to position [0, 0]
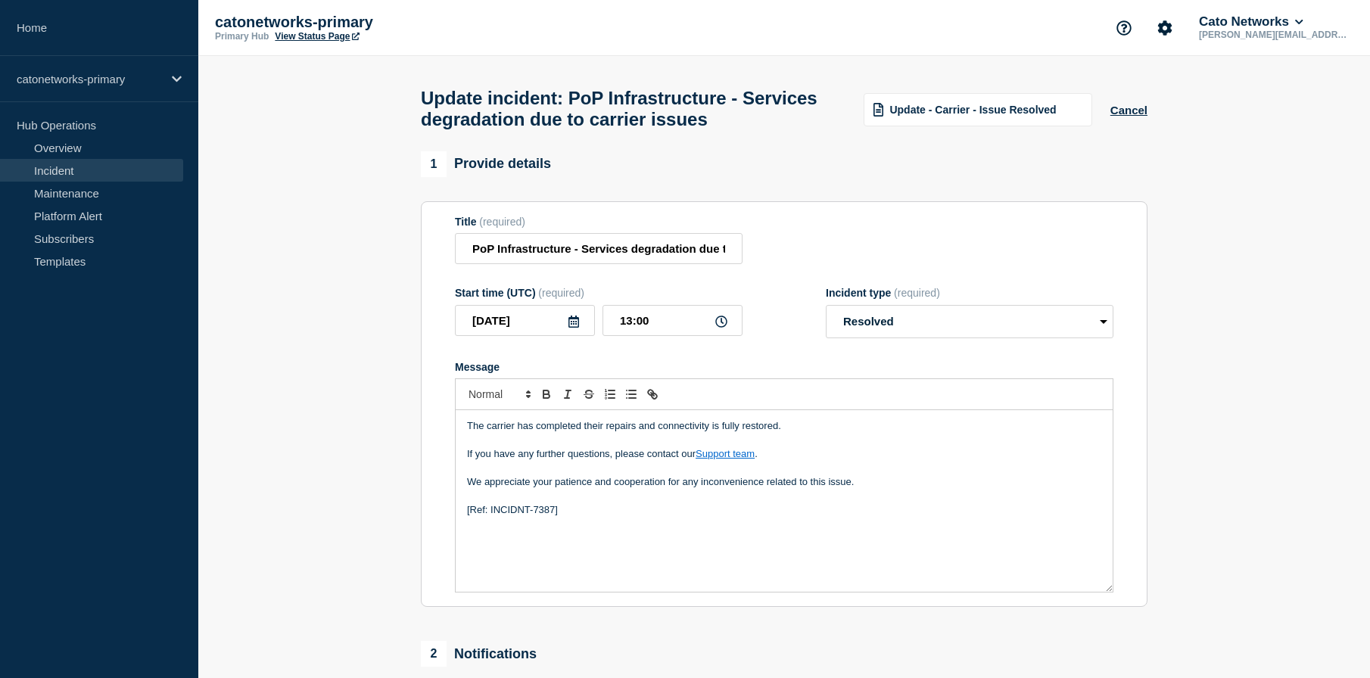
click at [869, 489] on p "We appreciate your patience and cooperation for any inconvenience related to th…" at bounding box center [784, 482] width 634 height 14
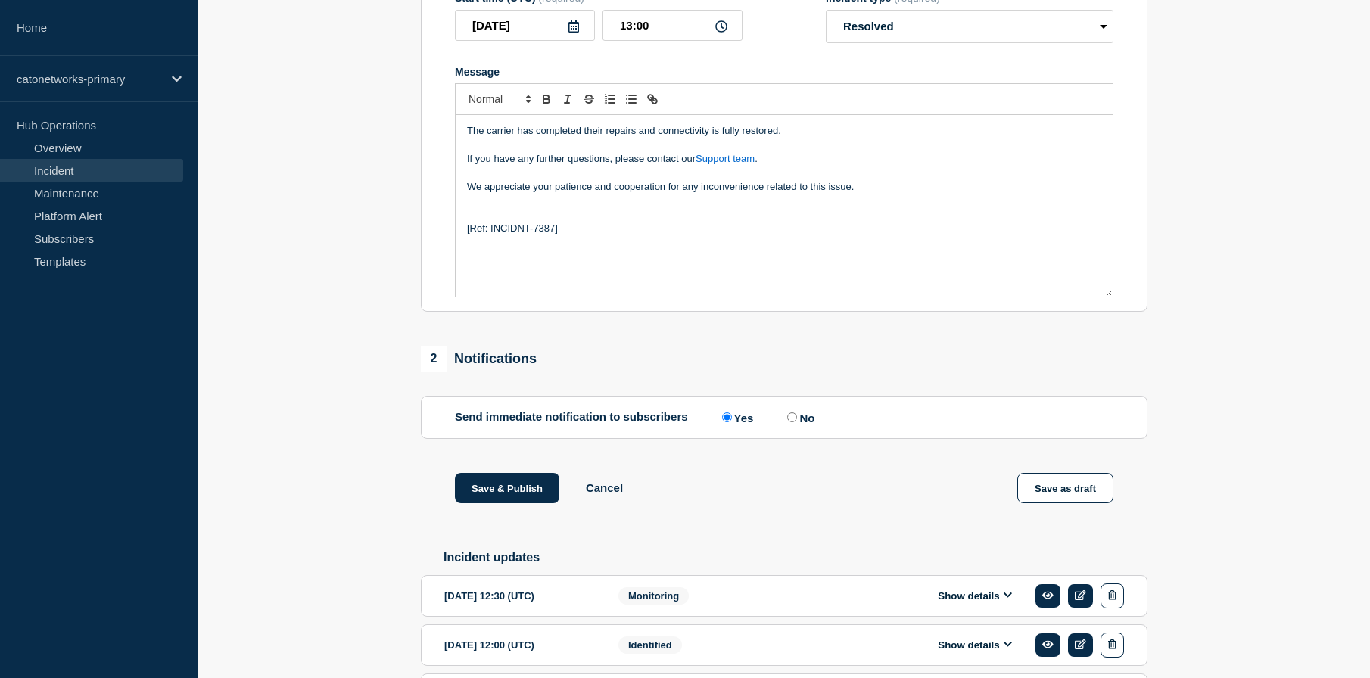
scroll to position [431, 0]
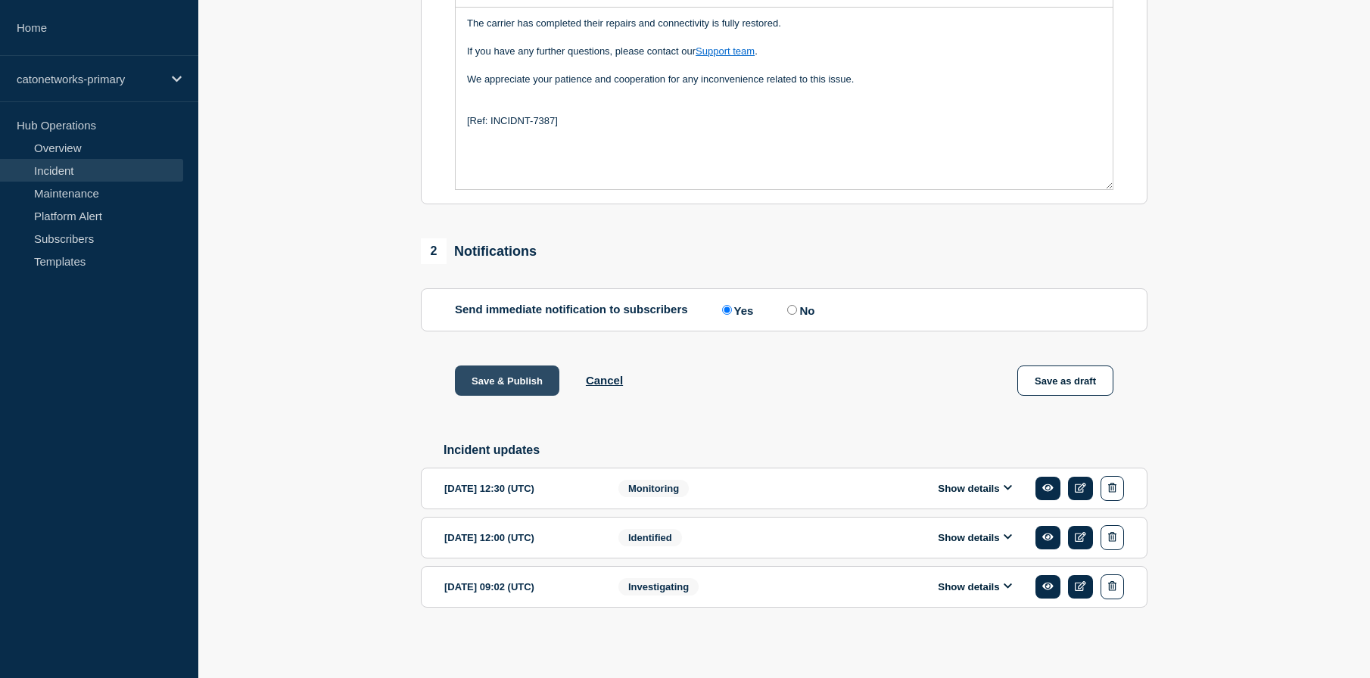
click at [521, 375] on button "Save & Publish" at bounding box center [507, 380] width 104 height 30
